Goal: Task Accomplishment & Management: Complete application form

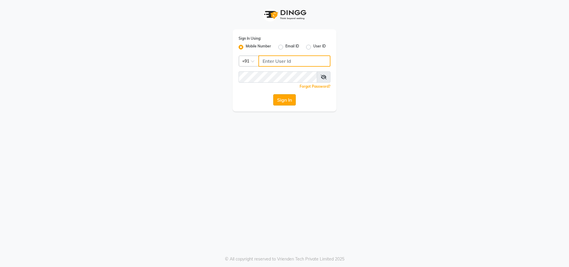
type input "8291350056"
click at [277, 98] on button "Sign In" at bounding box center [284, 99] width 23 height 11
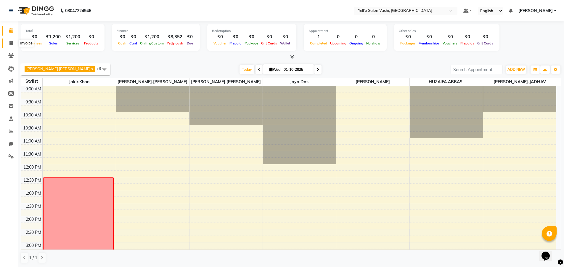
click at [9, 40] on span at bounding box center [11, 43] width 10 height 7
select select "9011"
select select "service"
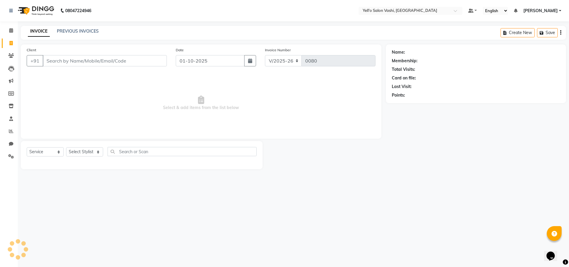
click at [69, 60] on input "Client" at bounding box center [105, 60] width 124 height 11
type input "9821612163"
click at [150, 58] on span "Add Client" at bounding box center [151, 61] width 23 height 6
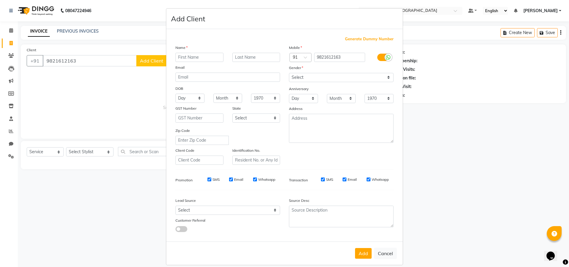
type input "a"
type input "AMRIT"
click at [245, 56] on input "text" at bounding box center [256, 57] width 48 height 9
type input "[DEMOGRAPHIC_DATA]"
click at [372, 72] on div "Gender" at bounding box center [340, 69] width 113 height 8
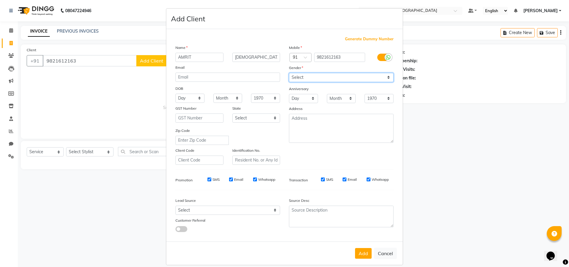
click at [369, 76] on select "Select [DEMOGRAPHIC_DATA] [DEMOGRAPHIC_DATA] Other Prefer Not To Say" at bounding box center [341, 77] width 105 height 9
select select "[DEMOGRAPHIC_DATA]"
click at [289, 73] on select "Select [DEMOGRAPHIC_DATA] [DEMOGRAPHIC_DATA] Other Prefer Not To Say" at bounding box center [341, 77] width 105 height 9
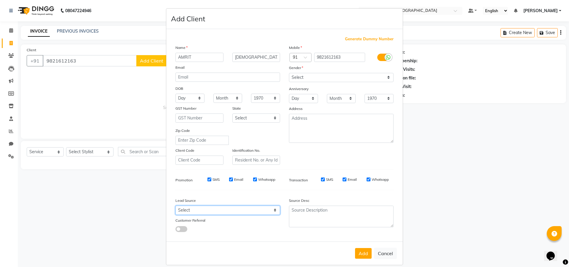
click at [202, 212] on select "Select Walk-in Referral Internet Friend Word of Mouth Advertisement Facebook Ju…" at bounding box center [227, 210] width 105 height 9
select select "57408"
click at [175, 206] on select "Select Walk-in Referral Internet Friend Word of Mouth Advertisement Facebook Ju…" at bounding box center [227, 210] width 105 height 9
click at [360, 255] on button "Add" at bounding box center [363, 253] width 17 height 11
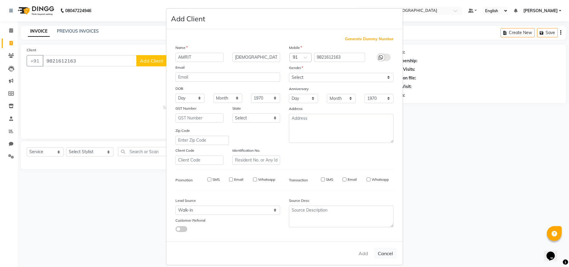
select select
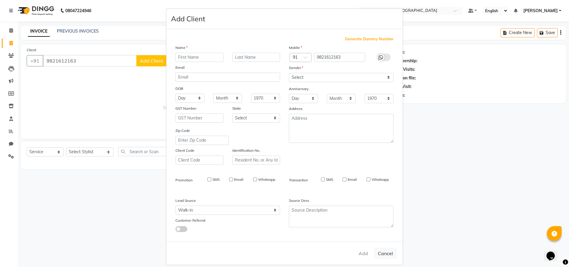
select select
checkbox input "false"
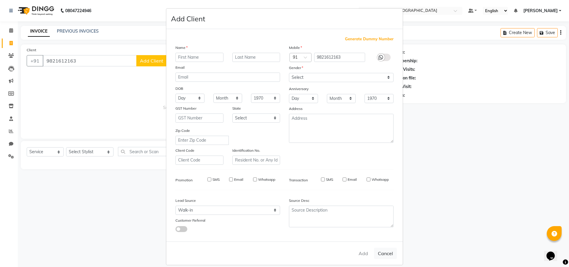
checkbox input "false"
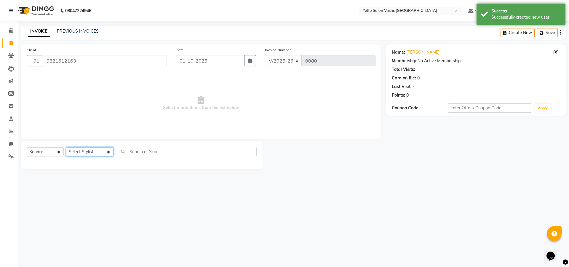
click at [94, 154] on select "Select Stylist [PERSON_NAME] [PERSON_NAME].[PERSON_NAME].khan Jaya.Das Kajal [P…" at bounding box center [89, 151] width 47 height 9
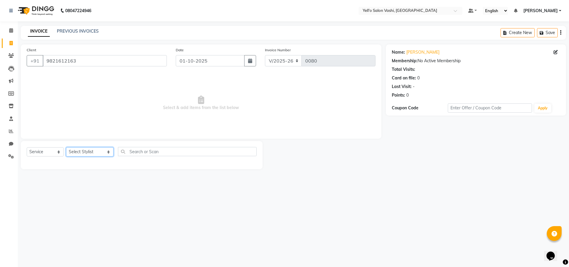
select select "91611"
click at [66, 147] on select "Select Stylist [PERSON_NAME] [PERSON_NAME].[PERSON_NAME].khan Jaya.Das Kajal [P…" at bounding box center [89, 151] width 47 height 9
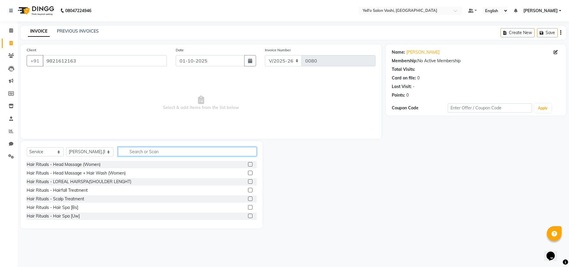
click at [158, 151] on input "text" at bounding box center [187, 151] width 139 height 9
type input "CLEA"
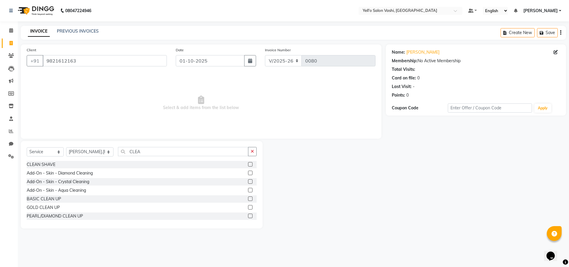
click at [248, 163] on label at bounding box center [250, 164] width 4 height 4
click at [248, 163] on input "checkbox" at bounding box center [250, 165] width 4 height 4
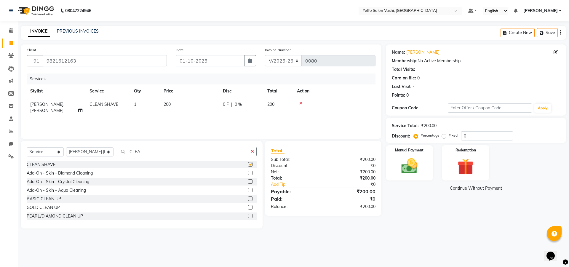
checkbox input "false"
click at [420, 160] on img at bounding box center [409, 166] width 28 height 20
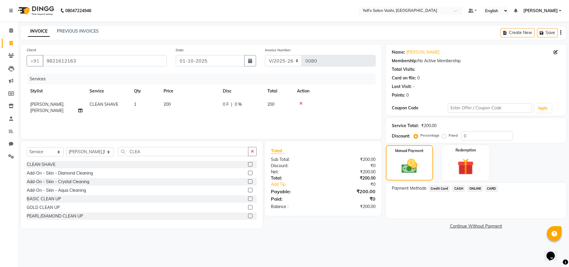
click at [458, 187] on span "CASH" at bounding box center [458, 188] width 13 height 7
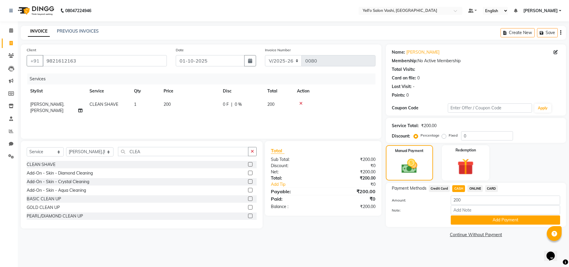
click at [465, 218] on button "Add Payment" at bounding box center [505, 219] width 109 height 9
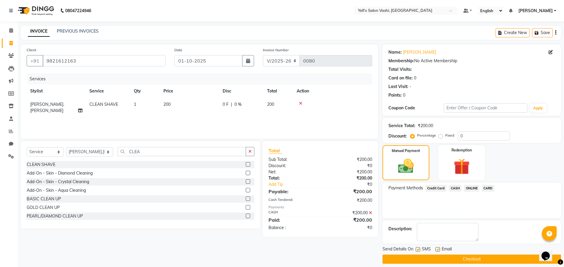
click at [441, 256] on button "Checkout" at bounding box center [472, 258] width 179 height 9
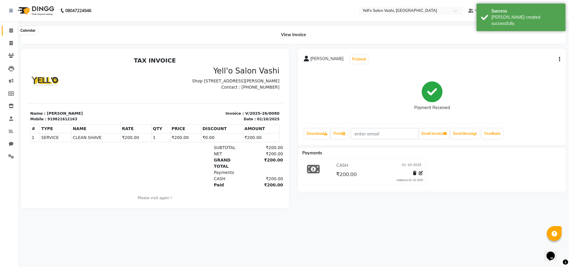
click at [13, 29] on icon at bounding box center [11, 30] width 4 height 4
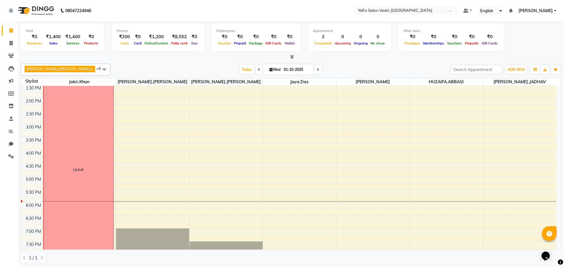
scroll to position [118, 0]
click at [283, 204] on div "9:00 AM 9:30 AM 10:00 AM 10:30 AM 11:00 AM 11:30 AM 12:00 PM 12:30 PM 1:00 PM 1…" at bounding box center [289, 136] width 536 height 339
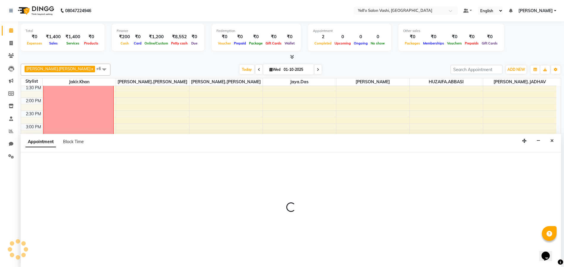
scroll to position [0, 0]
select select "91613"
select select "tentative"
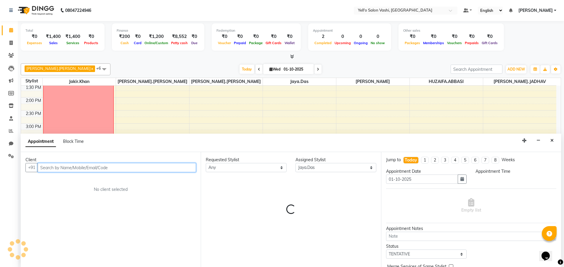
select select "1080"
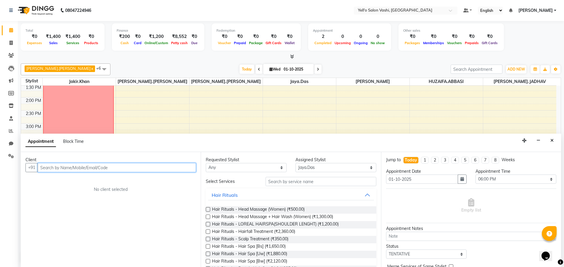
click at [130, 164] on input "text" at bounding box center [117, 167] width 158 height 9
type input "9320013013"
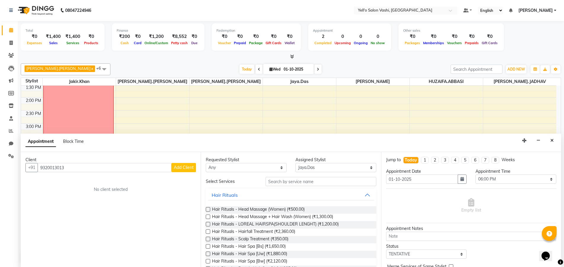
click at [178, 169] on span "Add Client" at bounding box center [184, 167] width 20 height 5
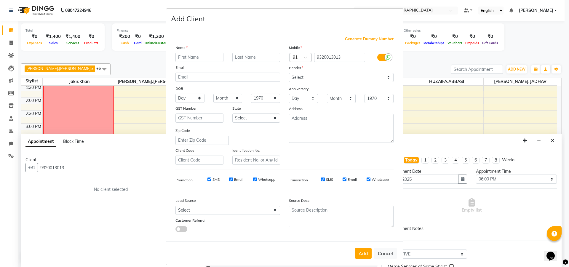
click at [208, 56] on input "text" at bounding box center [199, 57] width 48 height 9
type input "RUBY"
click at [235, 57] on input "text" at bounding box center [256, 57] width 48 height 9
type input "[PERSON_NAME]"
click at [355, 76] on select "Select [DEMOGRAPHIC_DATA] [DEMOGRAPHIC_DATA] Other Prefer Not To Say" at bounding box center [341, 77] width 105 height 9
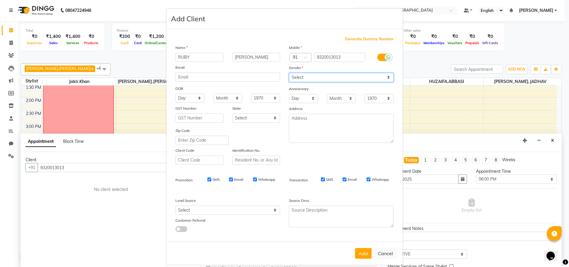
select select "[DEMOGRAPHIC_DATA]"
click at [289, 73] on select "Select [DEMOGRAPHIC_DATA] [DEMOGRAPHIC_DATA] Other Prefer Not To Say" at bounding box center [341, 77] width 105 height 9
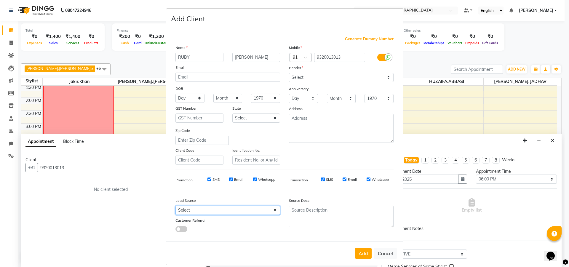
click at [196, 212] on select "Select Walk-in Referral Internet Friend Word of Mouth Advertisement Facebook Ju…" at bounding box center [227, 210] width 105 height 9
select select "57408"
click at [175, 206] on select "Select Walk-in Referral Internet Friend Word of Mouth Advertisement Facebook Ju…" at bounding box center [227, 210] width 105 height 9
click at [360, 253] on button "Add" at bounding box center [363, 253] width 17 height 11
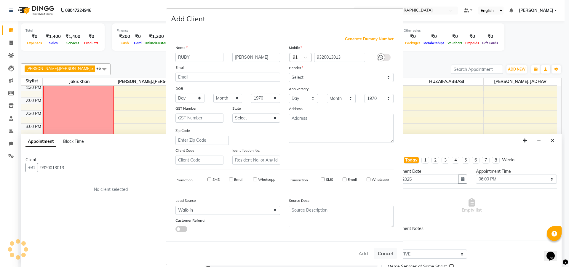
select select
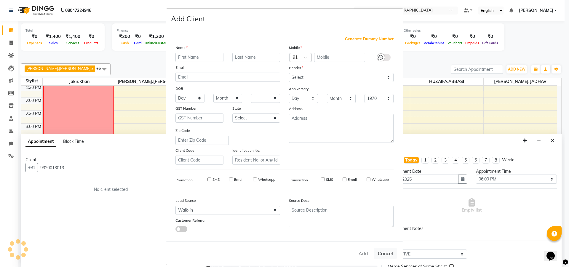
select select
checkbox input "false"
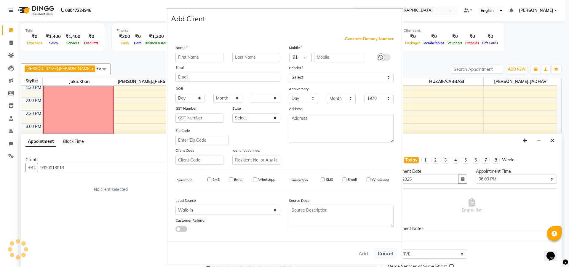
checkbox input "false"
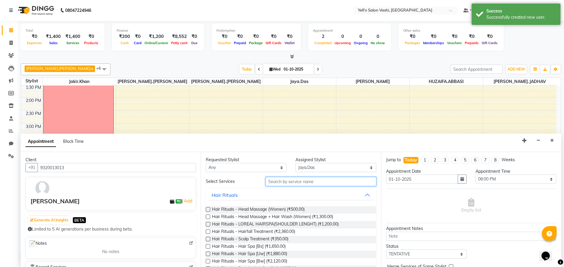
click at [274, 181] on input "text" at bounding box center [321, 181] width 111 height 9
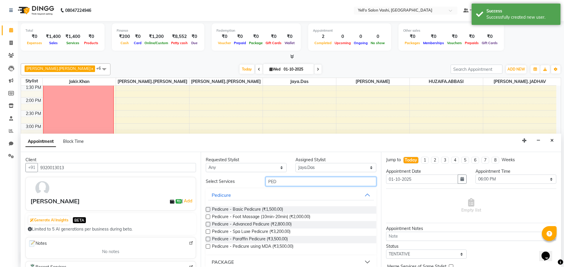
type input "PED"
click at [208, 209] on label at bounding box center [208, 209] width 4 height 4
click at [208, 209] on input "checkbox" at bounding box center [208, 210] width 4 height 4
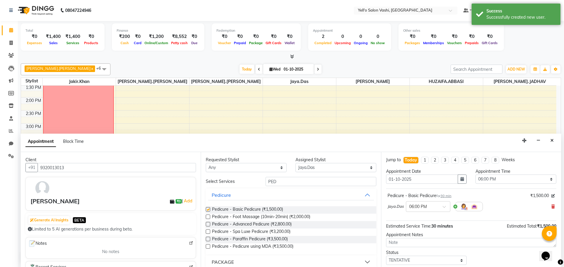
checkbox input "false"
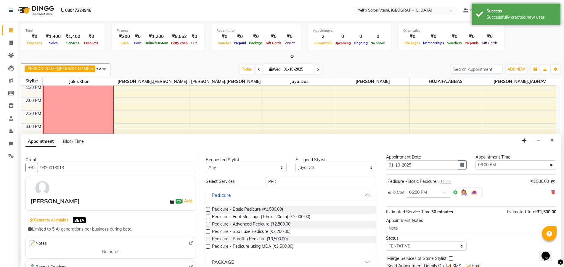
scroll to position [35, 0]
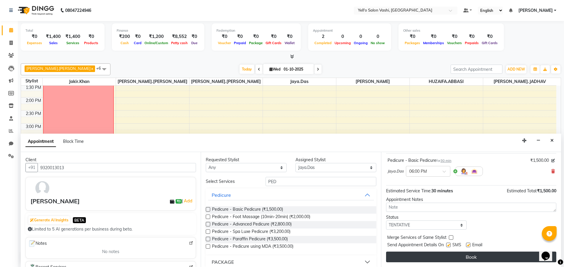
click at [470, 258] on button "Book" at bounding box center [471, 257] width 170 height 11
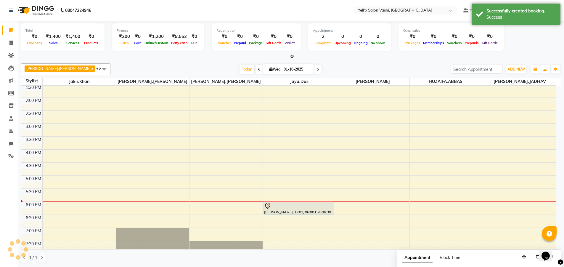
scroll to position [0, 0]
